Goal: Entertainment & Leisure: Consume media (video, audio)

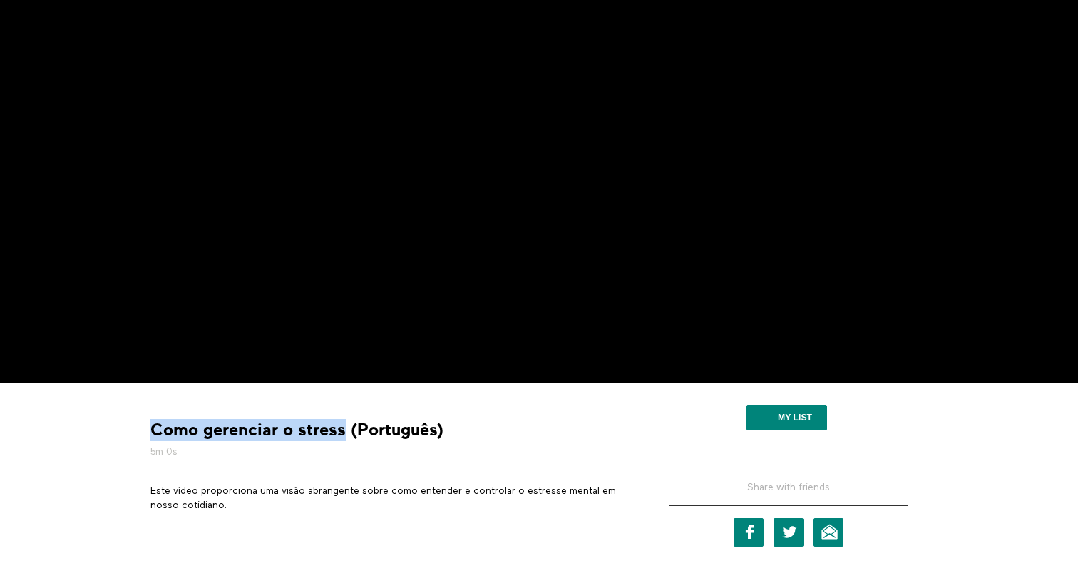
copy strong "Como gerenciar o stress"
drag, startPoint x: 344, startPoint y: 433, endPoint x: 133, endPoint y: 433, distance: 211.8
click at [133, 433] on div "Como gerenciar o stress (Português) 5m 0s Este vídeo proporciona uma visão abra…" at bounding box center [539, 542] width 913 height 317
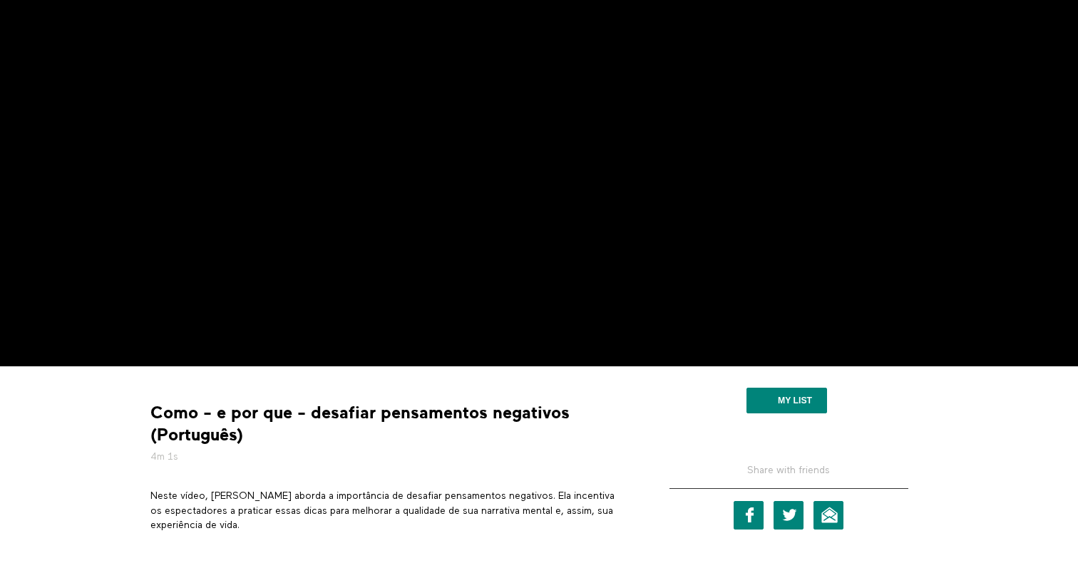
scroll to position [164, 0]
